Goal: Task Accomplishment & Management: Manage account settings

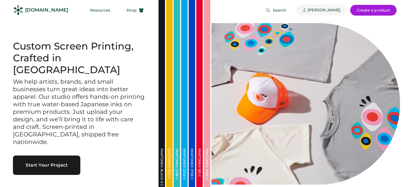
click at [326, 9] on div "[PERSON_NAME]" at bounding box center [324, 10] width 33 height 5
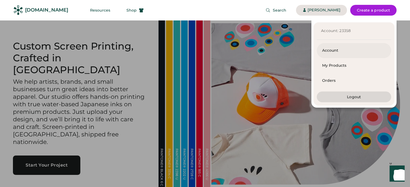
click at [328, 50] on div "Account" at bounding box center [354, 50] width 64 height 5
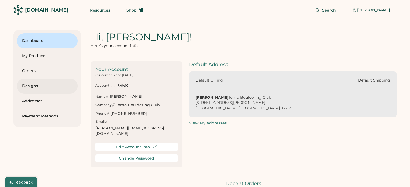
click at [36, 84] on div "Designs" at bounding box center [47, 86] width 50 height 5
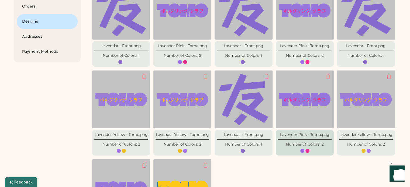
scroll to position [112, 0]
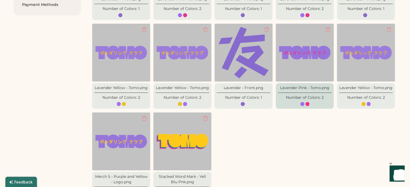
click at [311, 100] on div "Number of Colors: 2" at bounding box center [305, 97] width 38 height 5
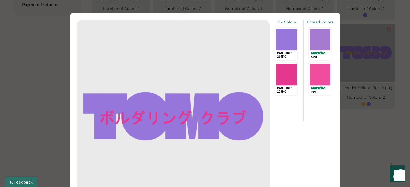
click at [353, 123] on div at bounding box center [205, 93] width 410 height 187
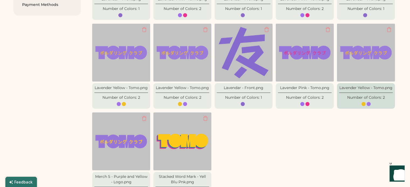
click at [375, 52] on img at bounding box center [365, 52] width 51 height 51
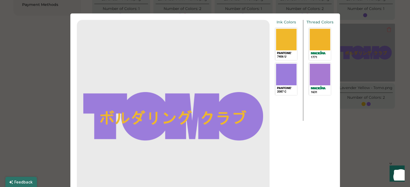
click at [366, 141] on div at bounding box center [205, 93] width 410 height 187
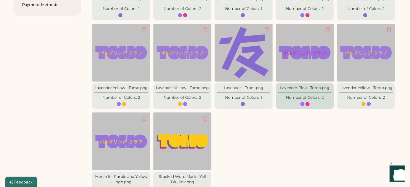
click at [294, 51] on img at bounding box center [304, 52] width 51 height 51
